Goal: Check status

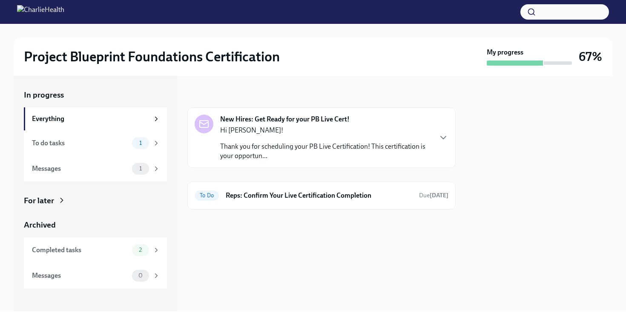
click at [280, 153] on p "Thank you for scheduling your PB Live Certification! This certification is your…" at bounding box center [325, 151] width 211 height 19
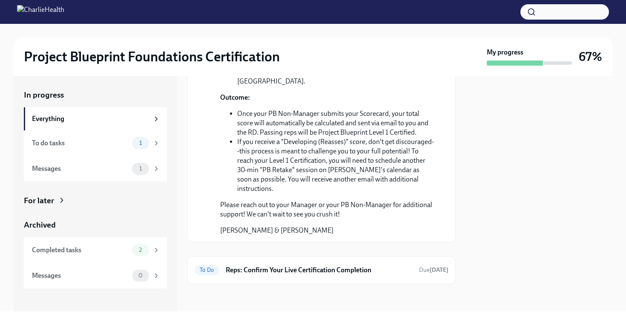
scroll to position [417, 0]
click at [106, 166] on div "Messages" at bounding box center [80, 168] width 97 height 9
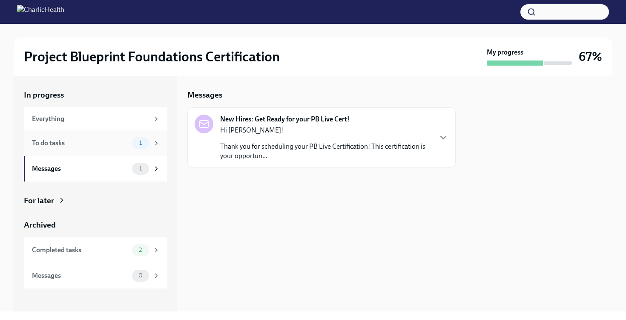
click at [107, 145] on div "To do tasks" at bounding box center [80, 142] width 97 height 9
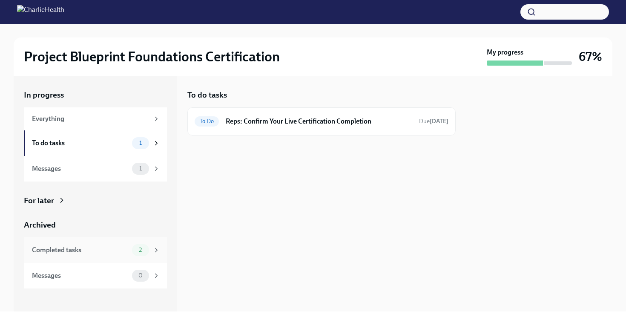
click at [98, 261] on div "Completed tasks 2" at bounding box center [95, 250] width 143 height 26
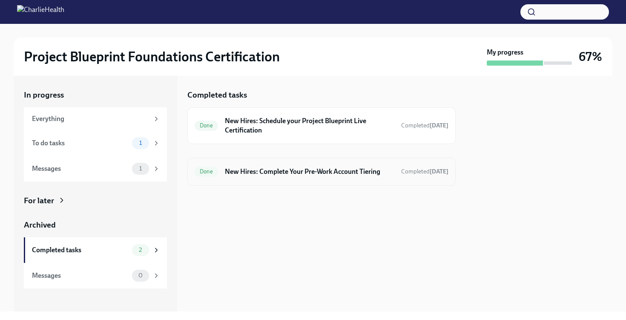
click at [198, 170] on span "Done" at bounding box center [206, 171] width 23 height 6
